Goal: Task Accomplishment & Management: Use online tool/utility

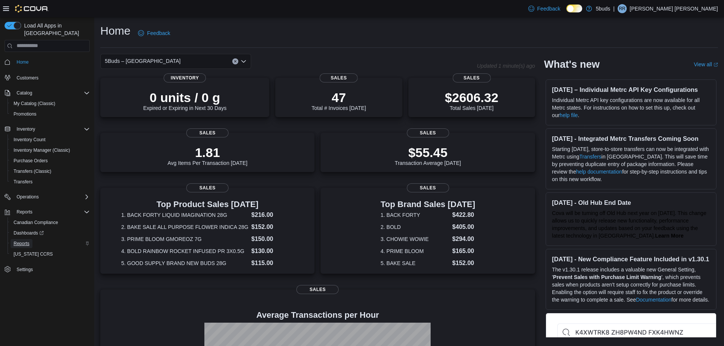
click at [24, 241] on span "Reports" at bounding box center [22, 244] width 16 height 6
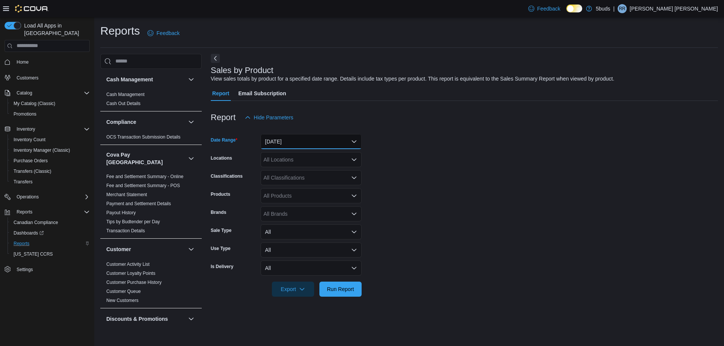
click at [354, 142] on button "[DATE]" at bounding box center [310, 141] width 101 height 15
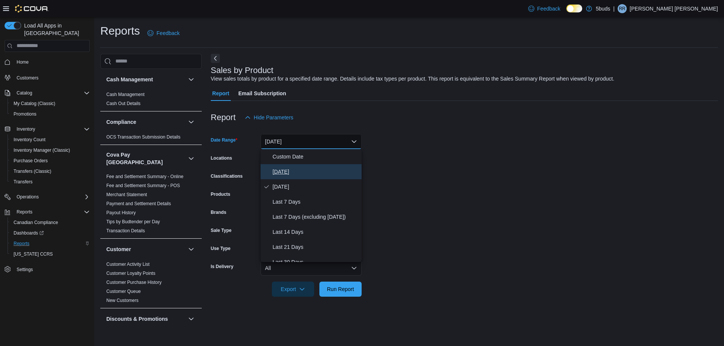
click at [325, 175] on span "[DATE]" at bounding box center [315, 171] width 86 height 9
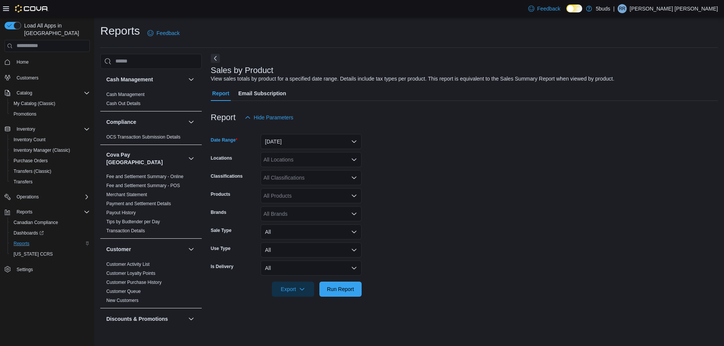
click at [354, 157] on icon "Open list of options" at bounding box center [354, 160] width 6 height 6
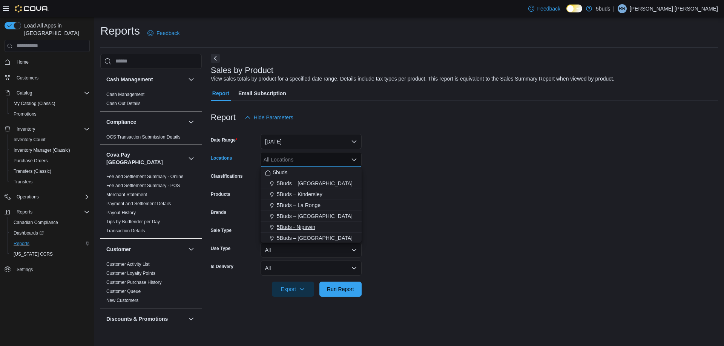
scroll to position [56, 0]
click at [308, 236] on span "5Buds – [GEOGRAPHIC_DATA]" at bounding box center [315, 237] width 76 height 8
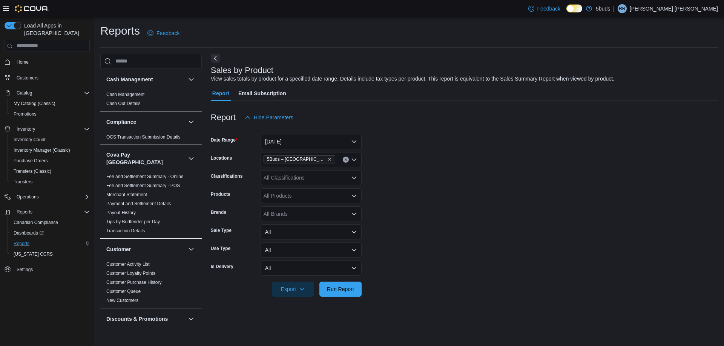
drag, startPoint x: 374, startPoint y: 220, endPoint x: 371, endPoint y: 227, distance: 7.1
click at [374, 223] on form "Date Range [DATE] Locations 5Buds – [GEOGRAPHIC_DATA] Classifications All Class…" at bounding box center [464, 211] width 507 height 172
click at [291, 213] on div "All Brands" at bounding box center [310, 214] width 101 height 15
type input "***"
click at [300, 237] on span "HAPPY & STONED" at bounding box center [311, 238] width 92 height 8
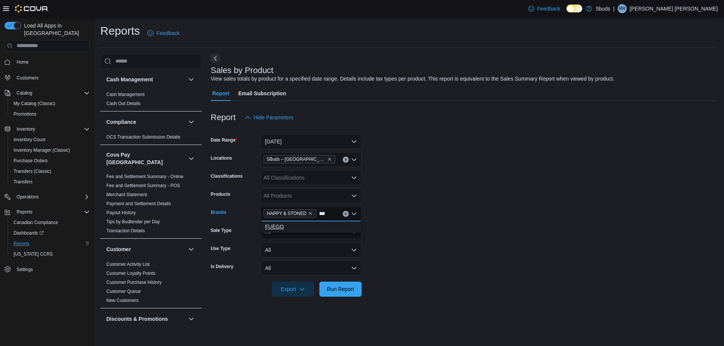
type input "***"
click at [283, 225] on span "FUEGO" at bounding box center [311, 227] width 92 height 8
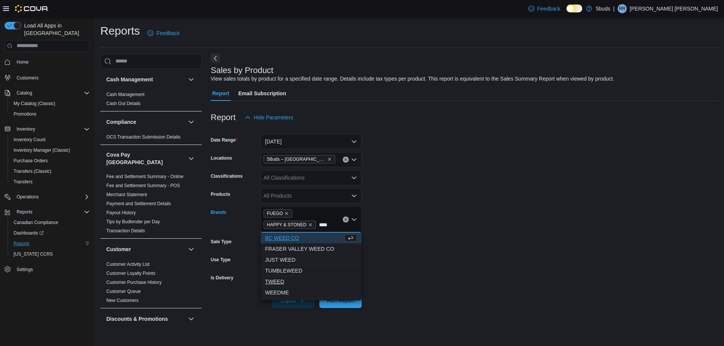
type input "****"
click at [286, 282] on span "TWEED" at bounding box center [311, 282] width 92 height 8
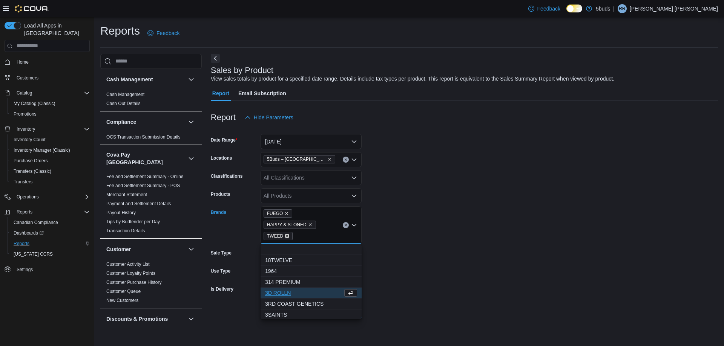
click at [285, 235] on icon "Remove TWEED from selection in this group" at bounding box center [287, 236] width 5 height 5
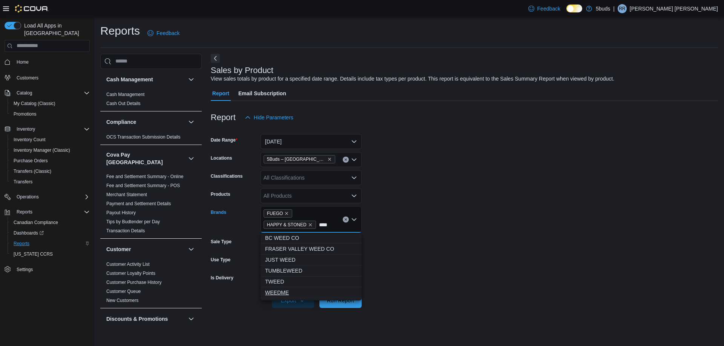
type input "****"
click at [281, 293] on span "WEEDME" at bounding box center [311, 293] width 92 height 8
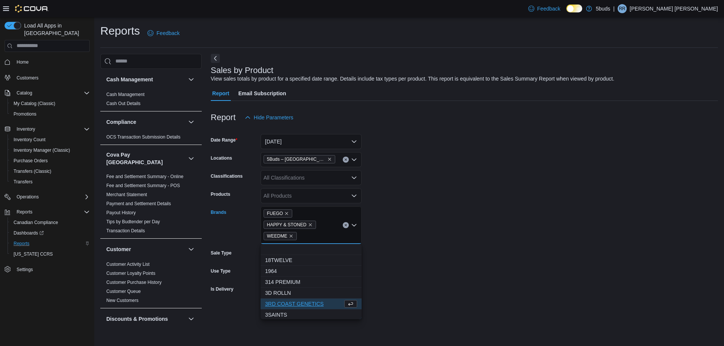
click at [403, 245] on form "Date Range [DATE] Locations 5Buds – [GEOGRAPHIC_DATA] Classifications All Class…" at bounding box center [464, 222] width 507 height 194
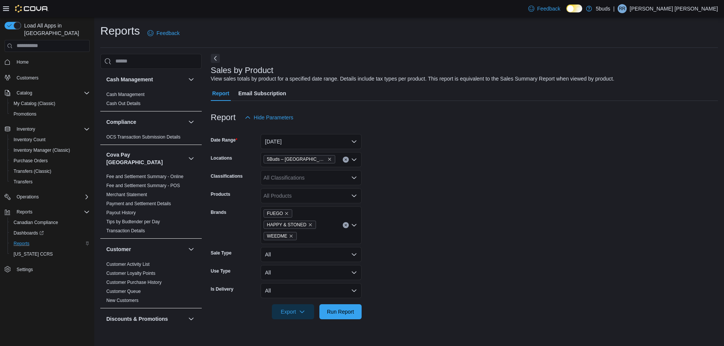
click at [303, 239] on div "FUEGO HAPPY & STONED WEEDME" at bounding box center [310, 226] width 101 height 38
type input "***"
click at [291, 251] on span "LUNE RISE" at bounding box center [311, 250] width 92 height 8
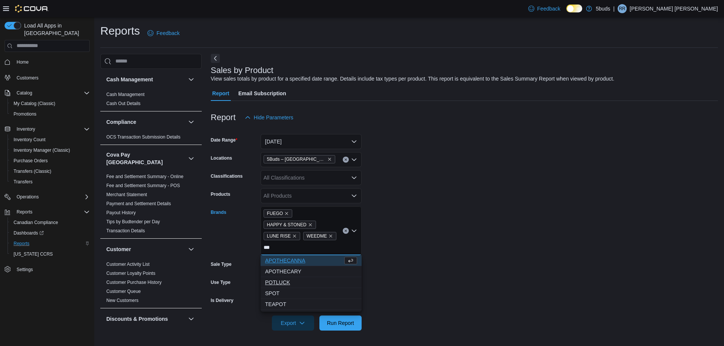
type input "***"
click at [287, 282] on span "POTLUCK" at bounding box center [311, 283] width 92 height 8
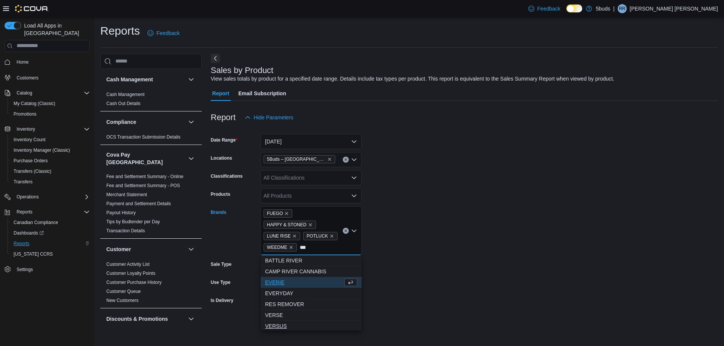
type input "***"
click at [289, 328] on span "VERSUS" at bounding box center [311, 327] width 92 height 8
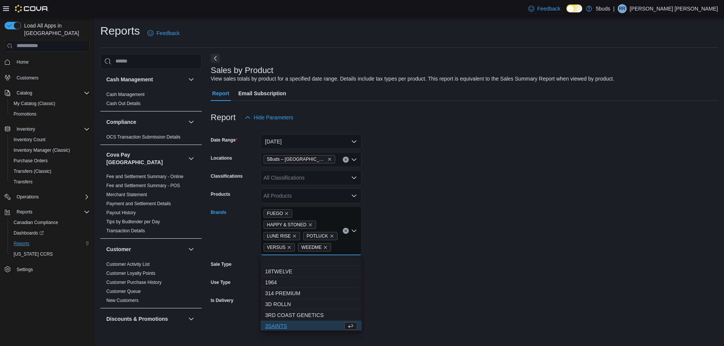
scroll to position [1, 0]
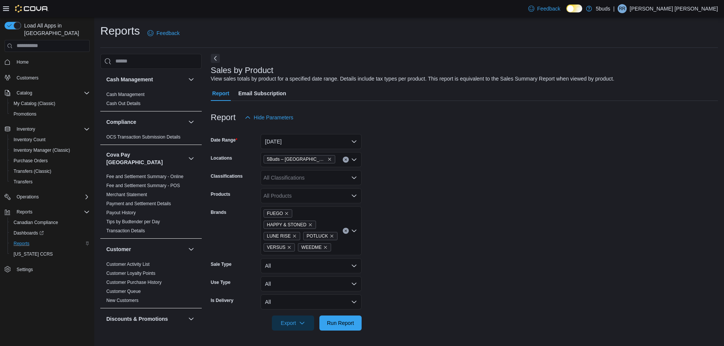
click at [419, 276] on form "Date Range [DATE] Locations 5Buds – [GEOGRAPHIC_DATA] Classifications All Class…" at bounding box center [464, 228] width 507 height 206
click at [337, 323] on span "Run Report" at bounding box center [340, 323] width 27 height 8
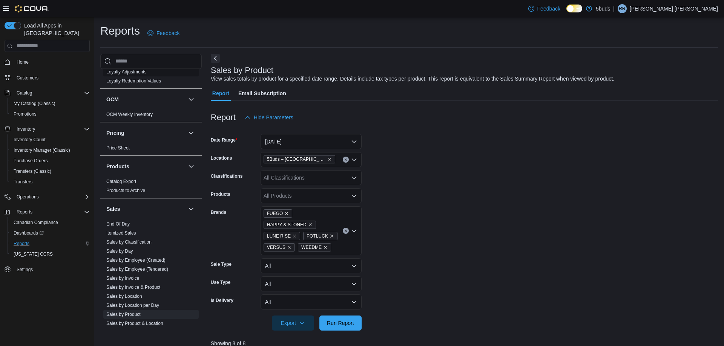
scroll to position [528, 0]
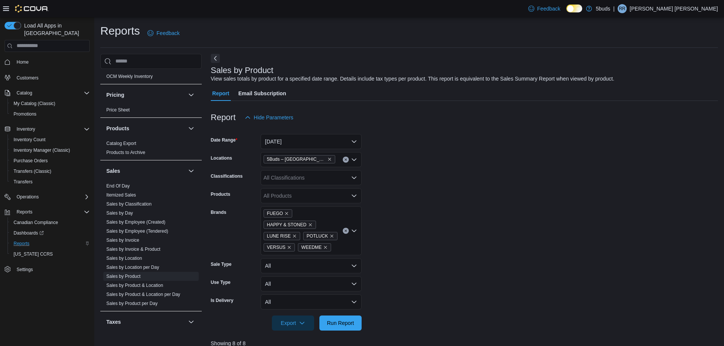
click at [345, 232] on icon "Clear input" at bounding box center [345, 231] width 3 height 3
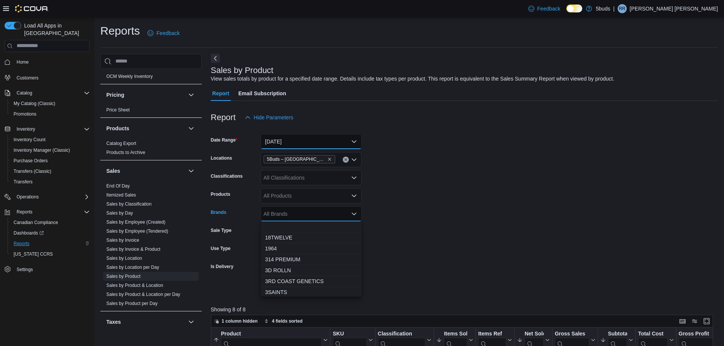
click at [295, 140] on button "[DATE]" at bounding box center [310, 141] width 101 height 15
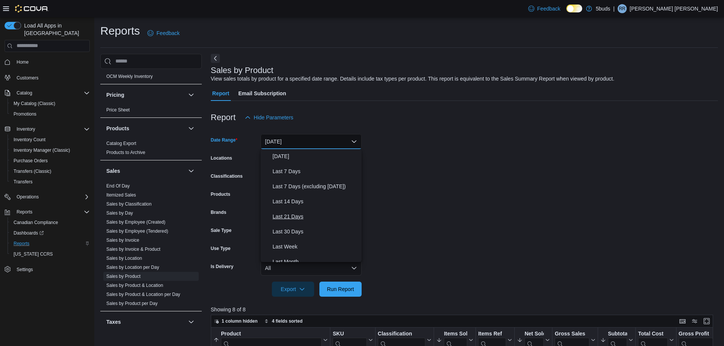
scroll to position [113, 0]
click at [297, 225] on span "Month To Date" at bounding box center [315, 224] width 86 height 9
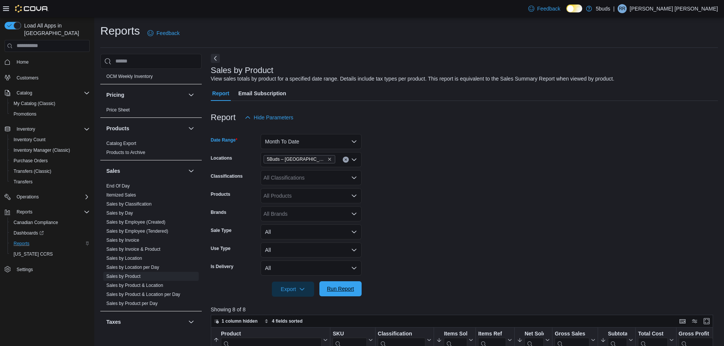
click at [355, 290] on span "Run Report" at bounding box center [340, 289] width 33 height 15
click at [23, 59] on span "Home" at bounding box center [23, 62] width 12 height 6
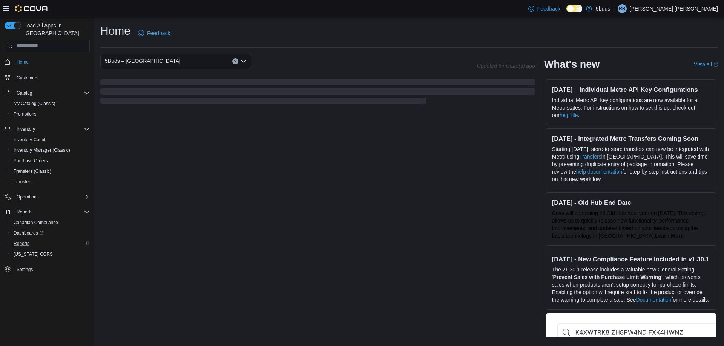
click at [677, 9] on p "[PERSON_NAME] [PERSON_NAME]" at bounding box center [673, 8] width 88 height 9
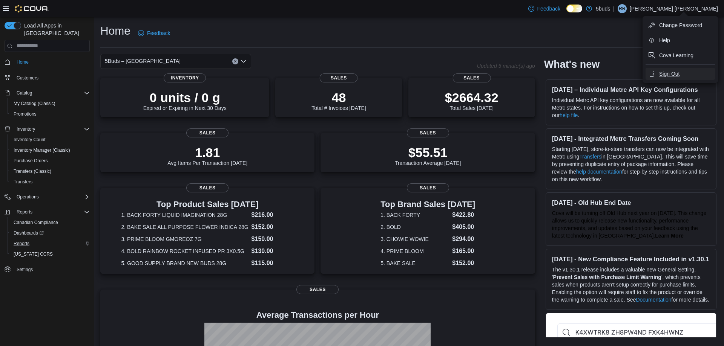
click at [676, 73] on span "Sign Out" at bounding box center [669, 74] width 20 height 8
